Goal: Task Accomplishment & Management: Manage account settings

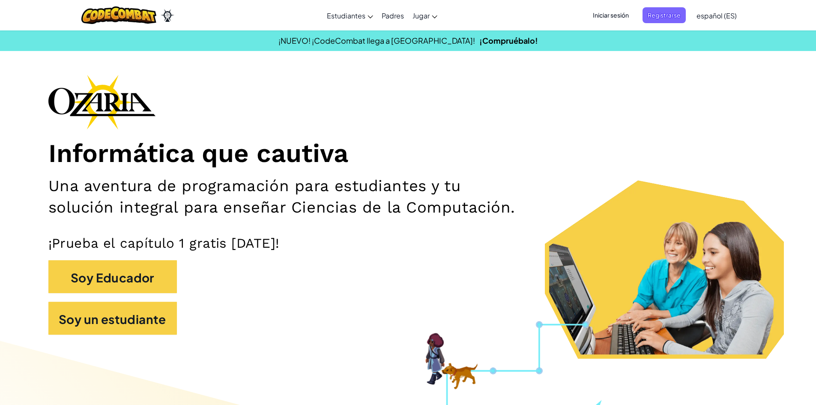
click at [615, 16] on font "Iniciar sesión" at bounding box center [611, 15] width 36 height 8
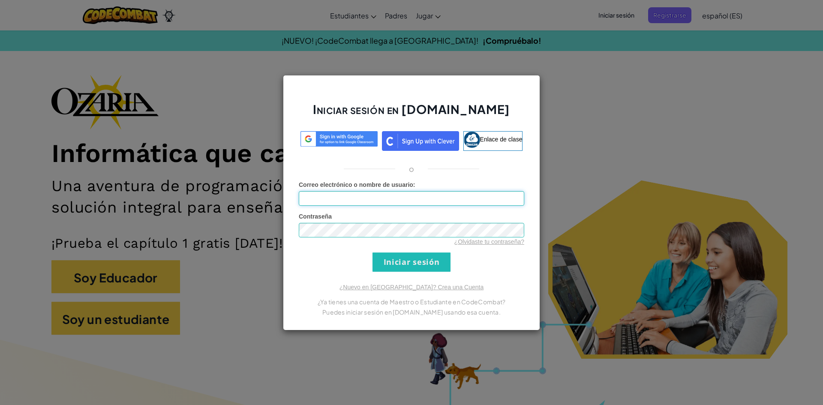
click at [429, 192] on input "Correo electrónico o nombre de usuario :" at bounding box center [411, 198] width 225 height 15
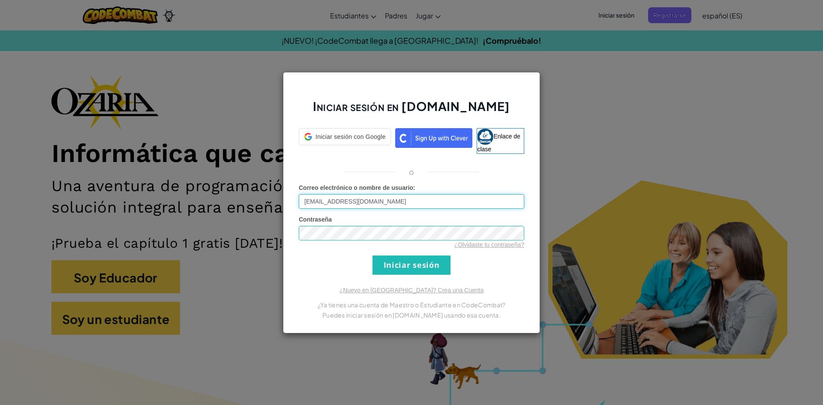
type input "[EMAIL_ADDRESS][DOMAIN_NAME]"
click at [410, 251] on form "Correo electrónico o nombre de usuario : [EMAIL_ADDRESS][DOMAIN_NAME] Contraseñ…" at bounding box center [411, 228] width 225 height 91
click at [414, 263] on input "Iniciar sesión" at bounding box center [411, 264] width 78 height 19
click at [417, 264] on input "Iniciar sesión" at bounding box center [411, 264] width 78 height 19
